Goal: Transaction & Acquisition: Download file/media

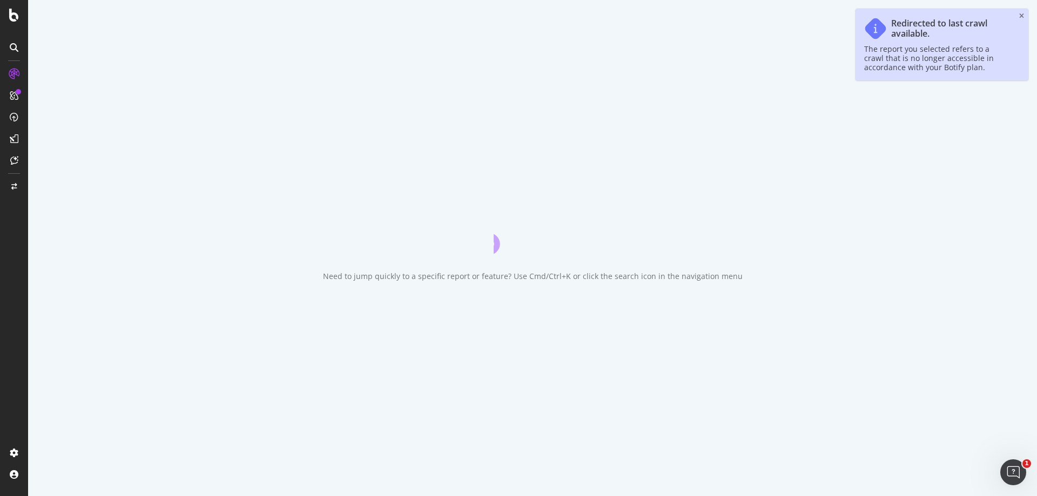
click at [1024, 18] on div "Redirected to last crawl available. The report you selected refers to a crawl t…" at bounding box center [941, 45] width 173 height 72
click at [1021, 18] on icon "close toast" at bounding box center [1021, 16] width 5 height 6
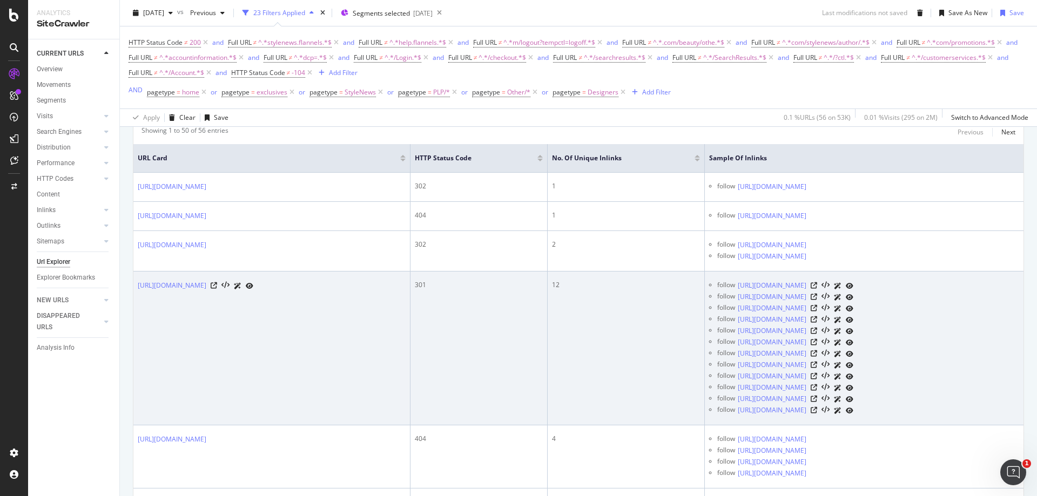
scroll to position [9, 0]
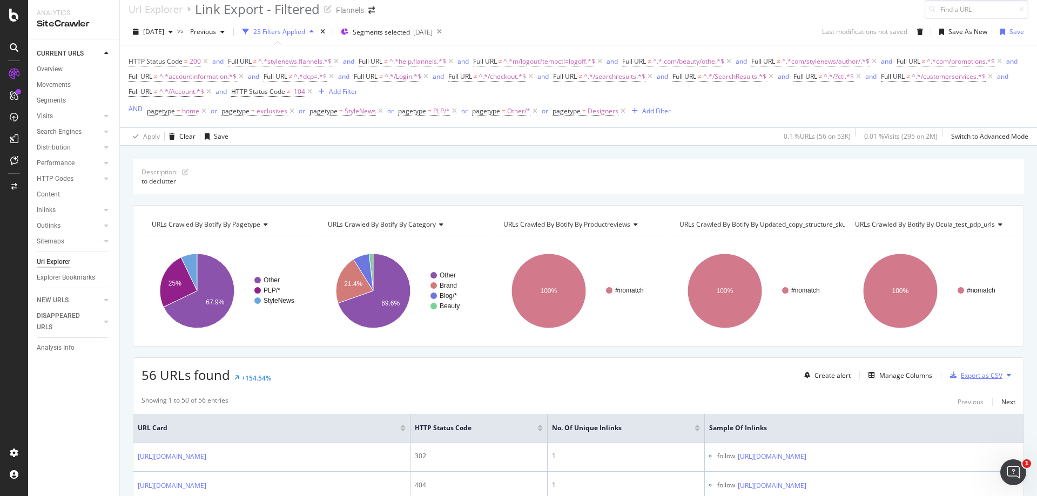
click at [973, 375] on div "Export as CSV" at bounding box center [981, 375] width 42 height 9
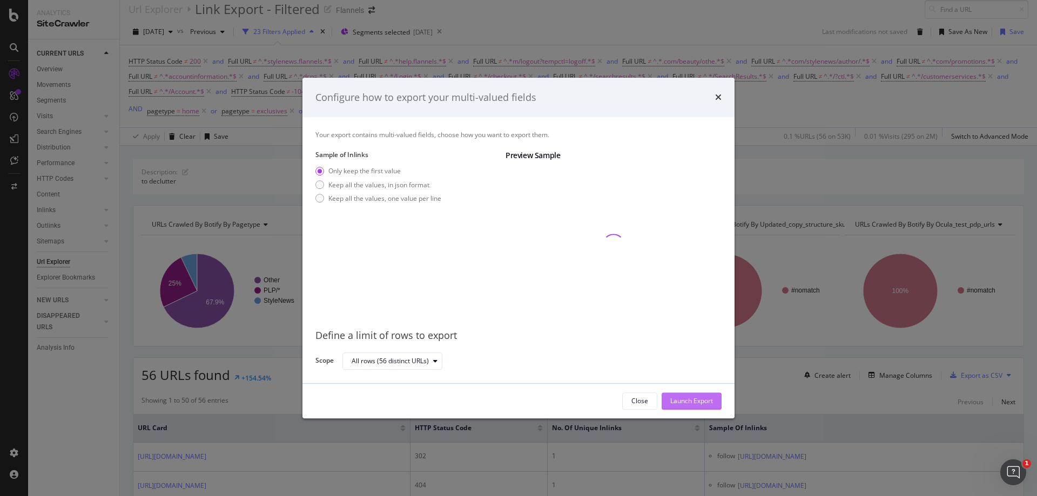
click at [675, 399] on div "Launch Export" at bounding box center [691, 401] width 43 height 9
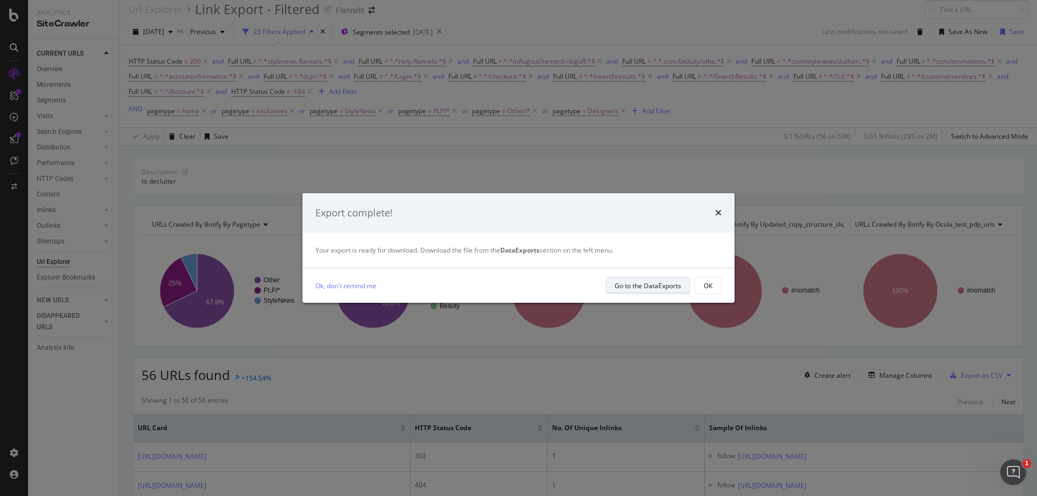
click at [632, 289] on div "Go to the DataExports" at bounding box center [647, 285] width 66 height 9
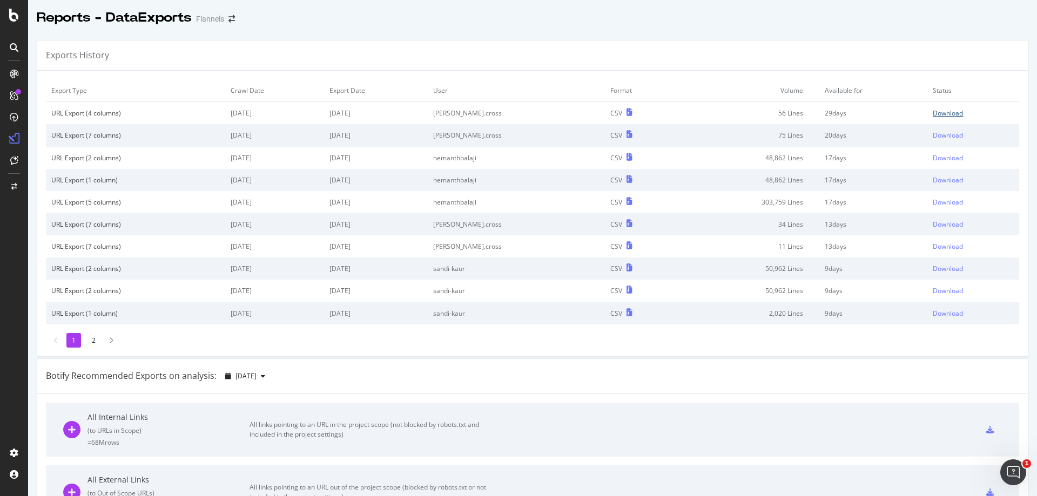
click at [938, 110] on div "Download" at bounding box center [947, 113] width 30 height 9
